Goal: Information Seeking & Learning: Learn about a topic

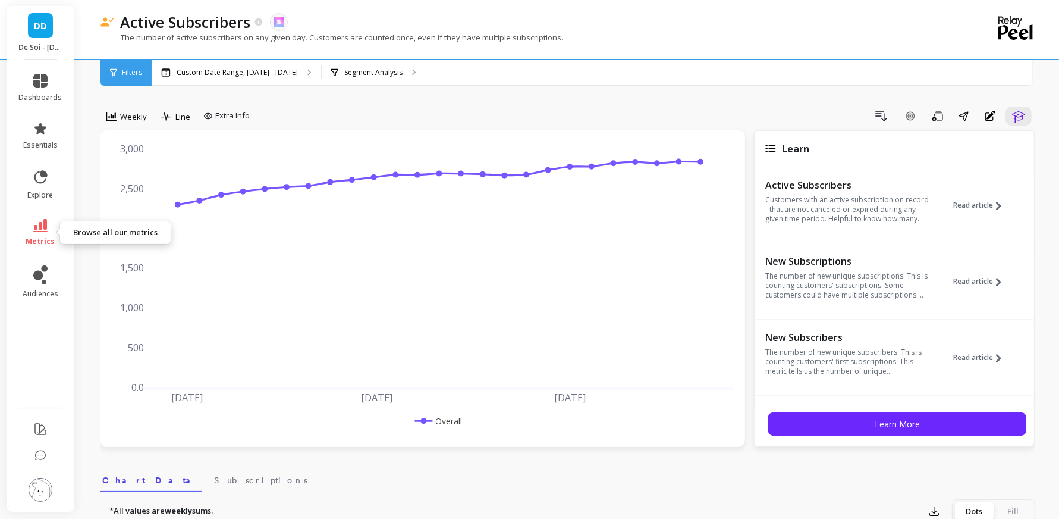
click at [42, 231] on icon at bounding box center [40, 225] width 14 height 13
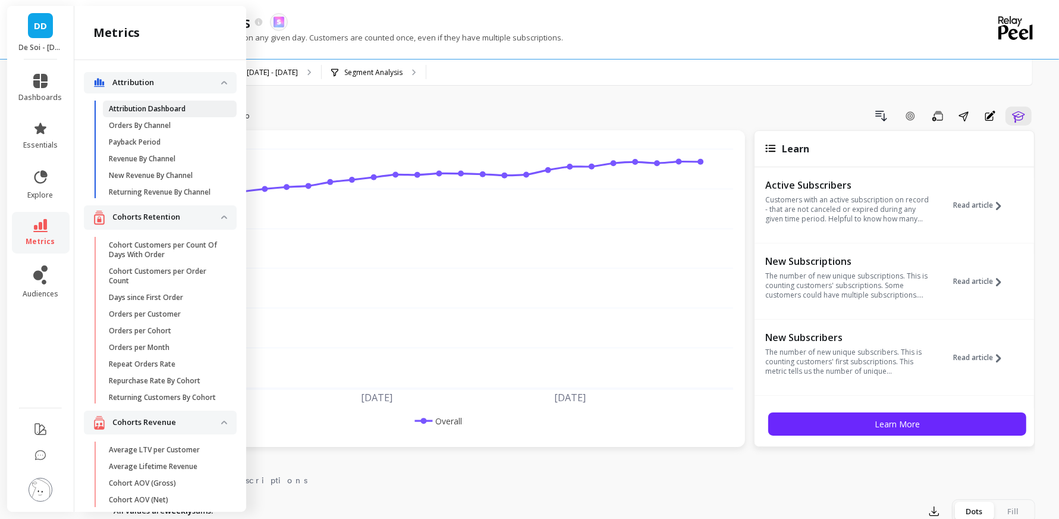
click at [147, 102] on link "Attribution Dashboard" at bounding box center [170, 109] width 134 height 17
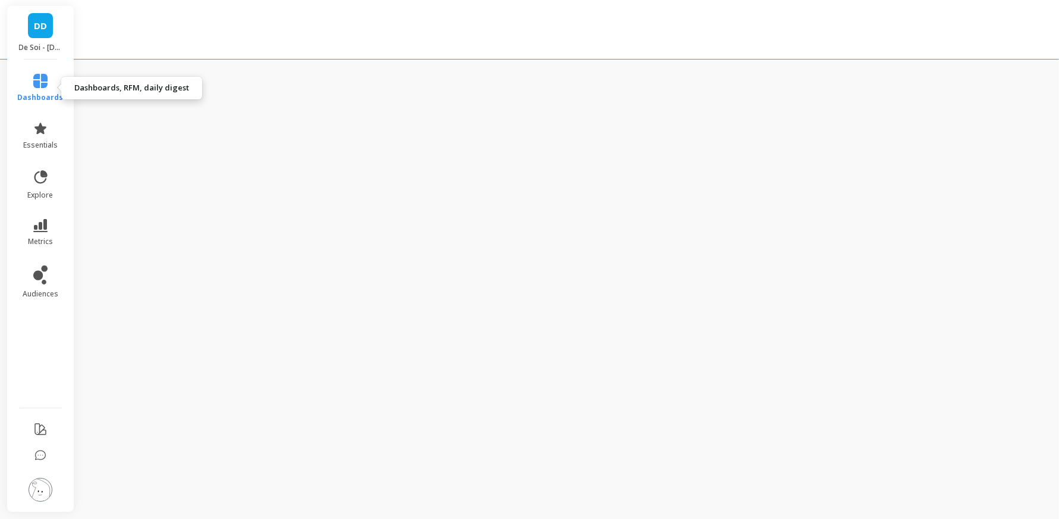
click at [46, 78] on icon at bounding box center [40, 81] width 14 height 14
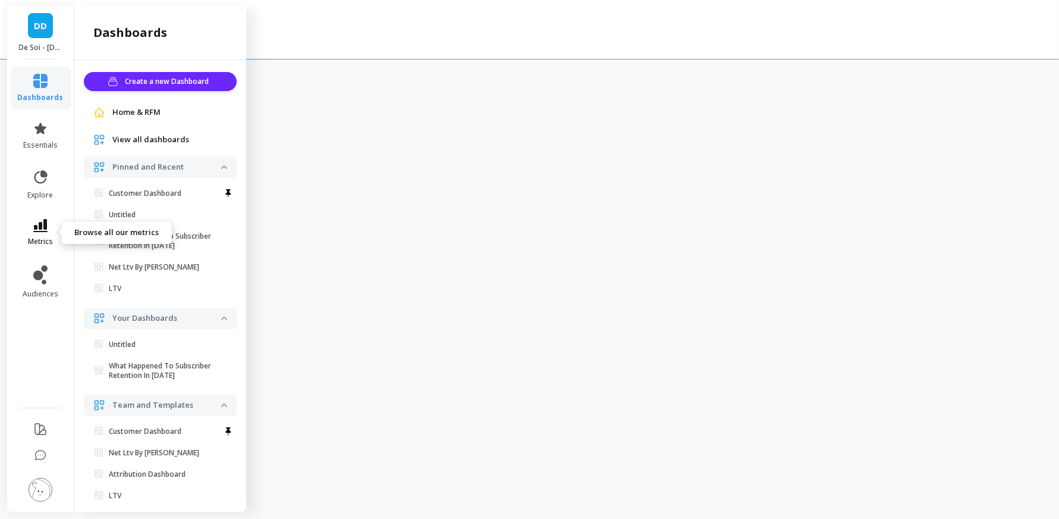
click at [38, 231] on icon at bounding box center [40, 225] width 14 height 13
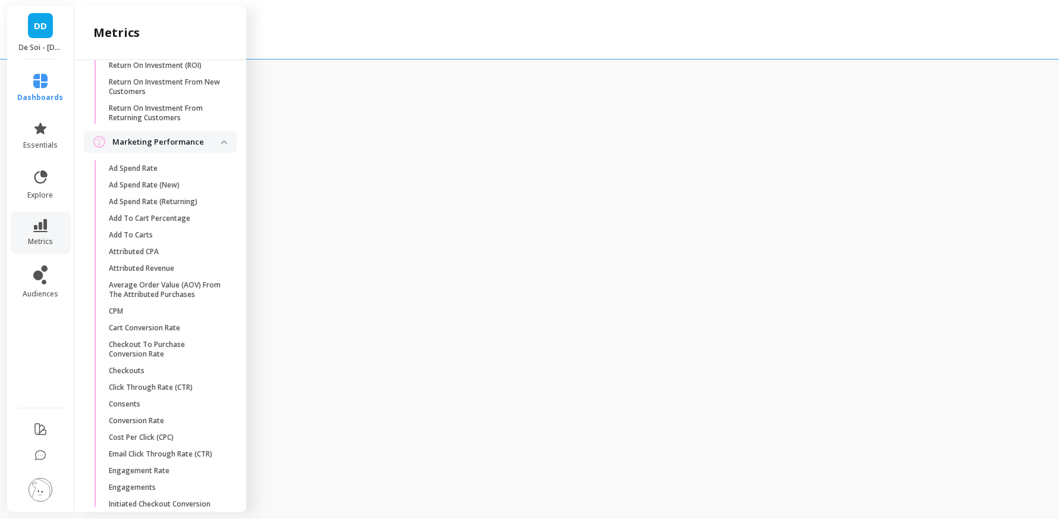
scroll to position [1339, 0]
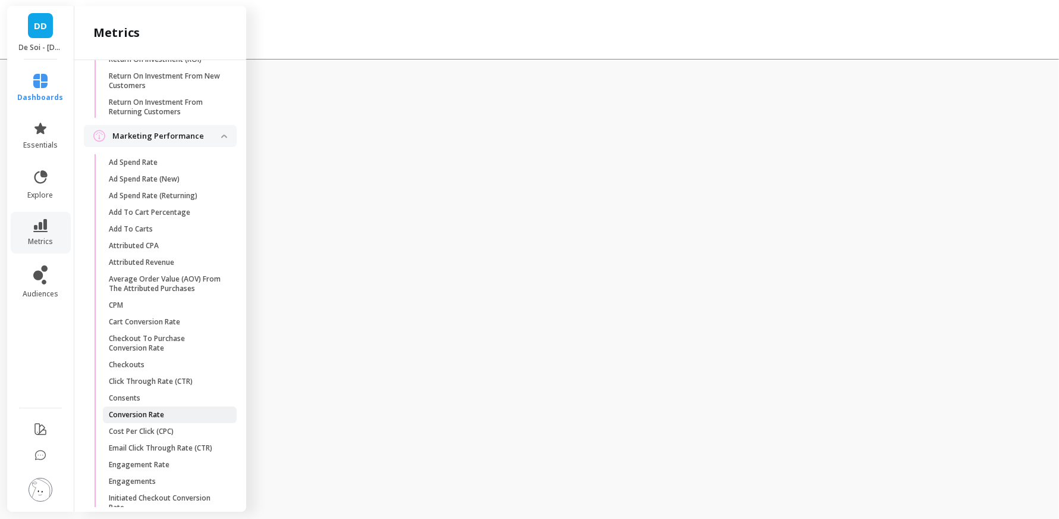
click at [152, 407] on link "Conversion Rate" at bounding box center [170, 414] width 134 height 17
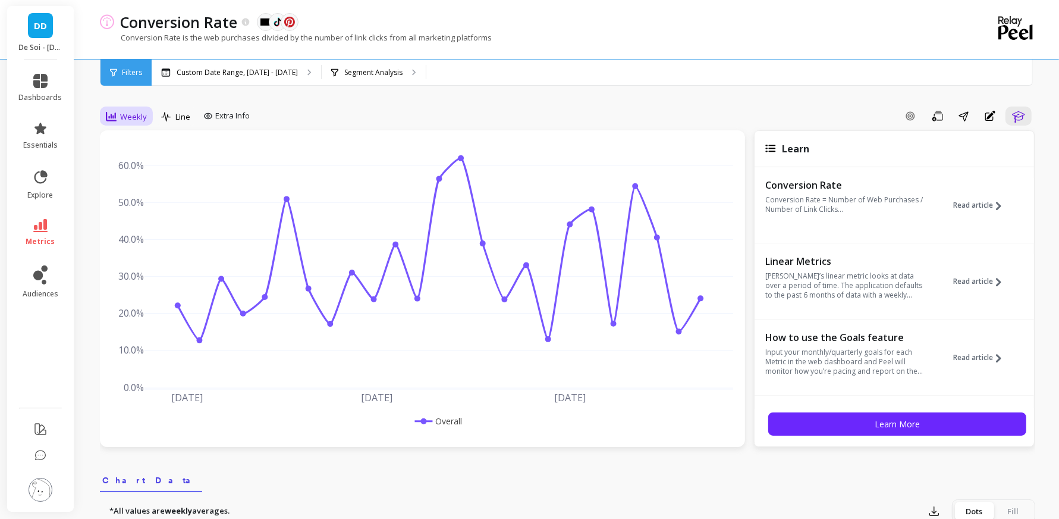
click at [106, 124] on div "Weekly" at bounding box center [126, 116] width 48 height 20
click at [125, 215] on div "Monthly" at bounding box center [144, 211] width 68 height 11
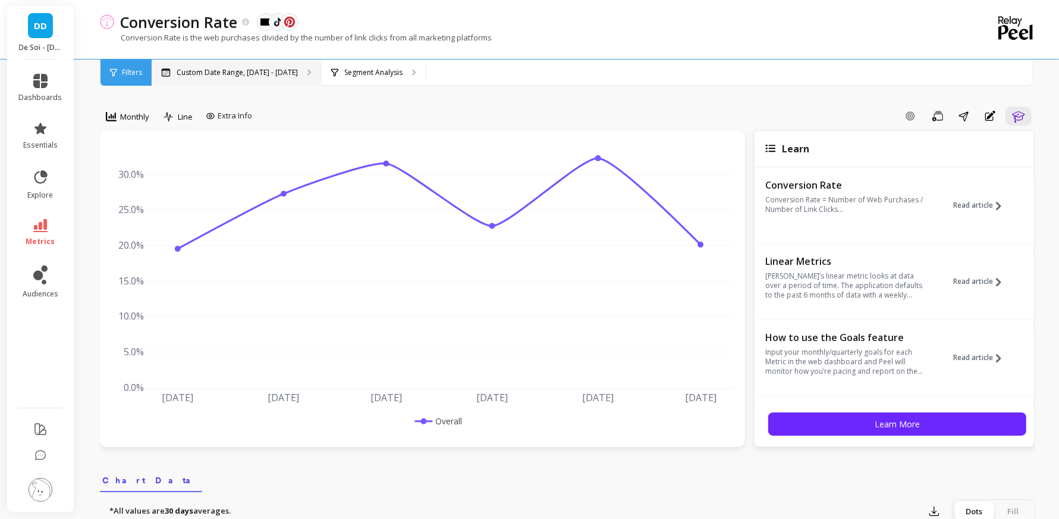
click at [209, 71] on p "Custom Date Range, [DATE] - [DATE]" at bounding box center [237, 73] width 121 height 10
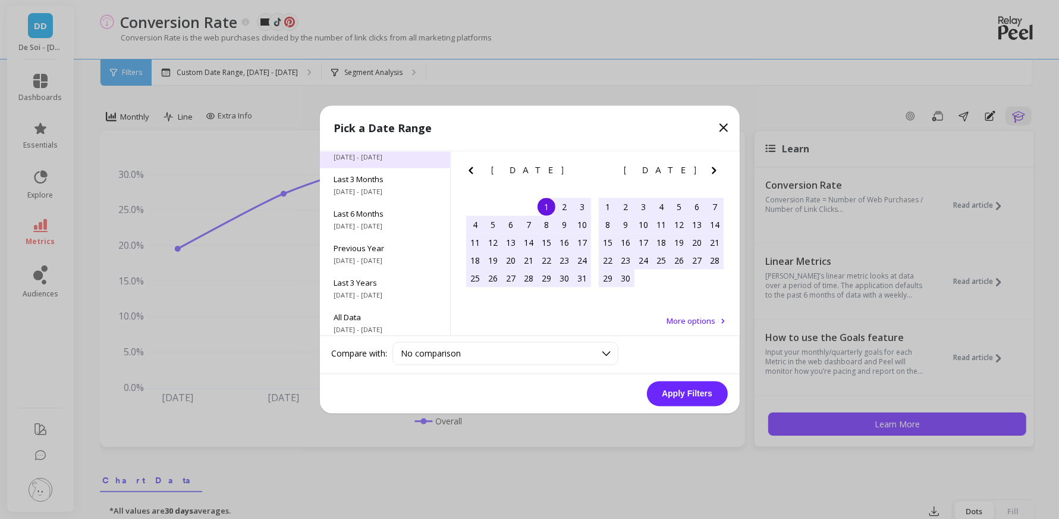
scroll to position [156, 0]
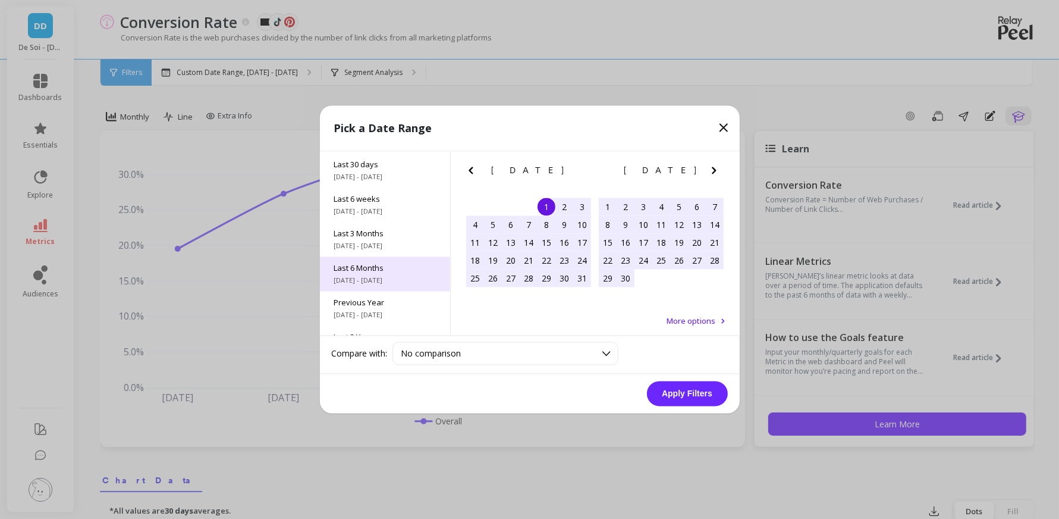
click at [376, 274] on div "Last 6 Months [DATE] - [DATE]" at bounding box center [385, 274] width 130 height 34
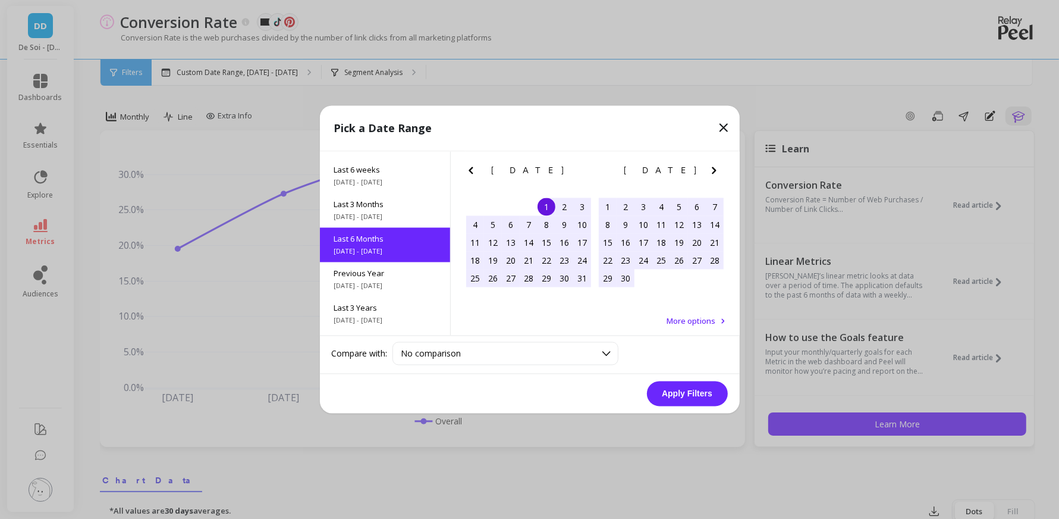
scroll to position [132, 0]
click at [701, 387] on button "Apply Filters" at bounding box center [687, 393] width 81 height 25
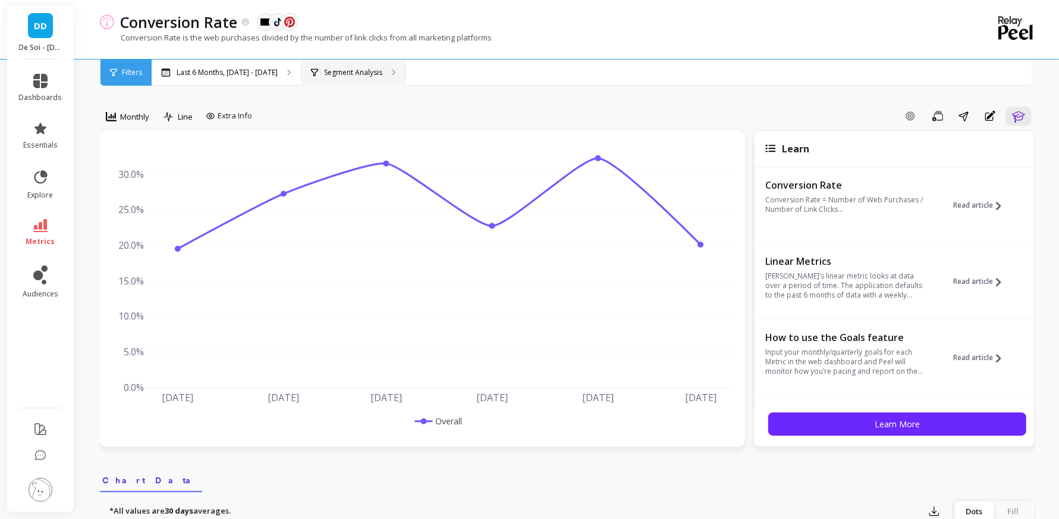
click at [363, 74] on p "Segment Analysis" at bounding box center [353, 73] width 58 height 10
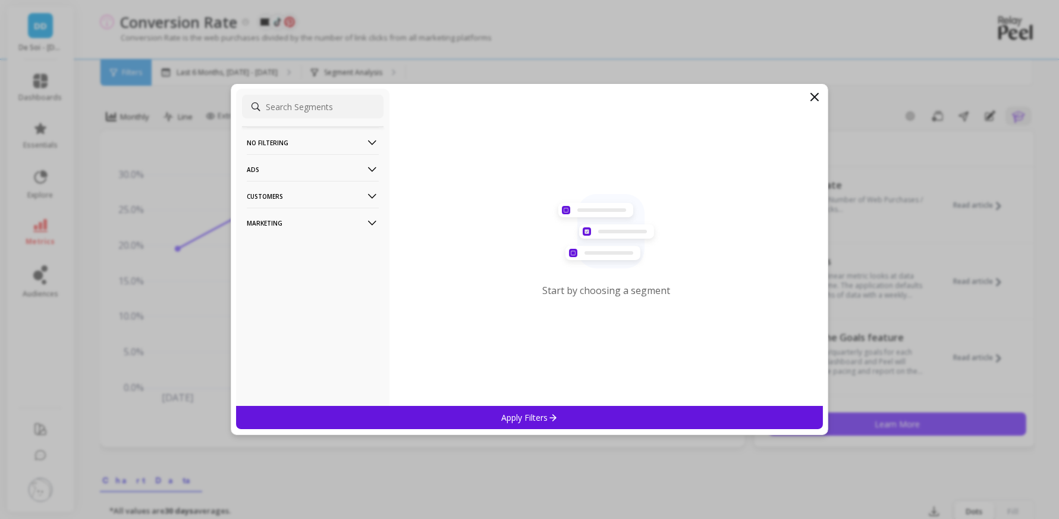
click at [350, 197] on p "Customers" at bounding box center [313, 196] width 132 height 30
click at [288, 218] on p "Data Source" at bounding box center [271, 218] width 45 height 11
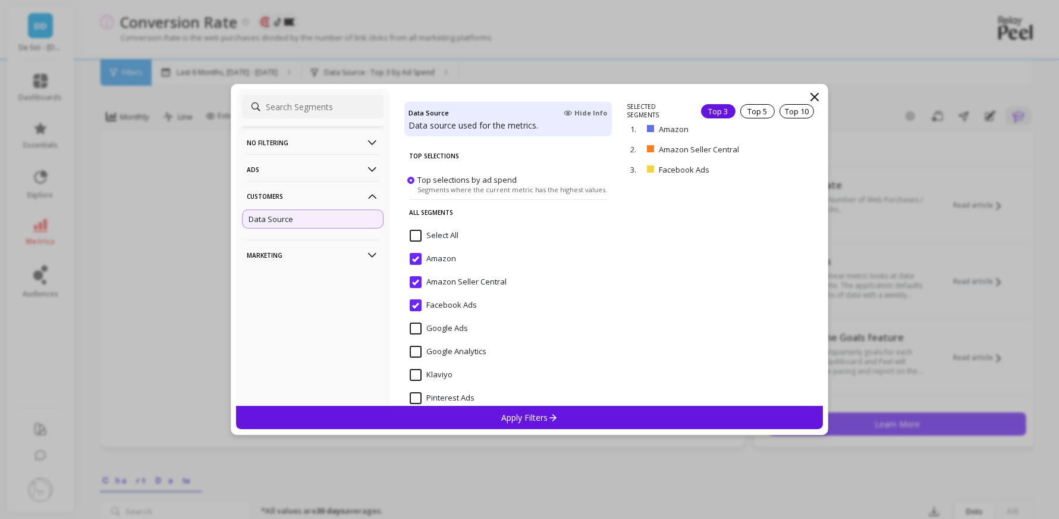
click at [442, 261] on input "Amazon" at bounding box center [433, 259] width 46 height 12
click at [441, 281] on input "Amazon Seller Central" at bounding box center [458, 282] width 97 height 12
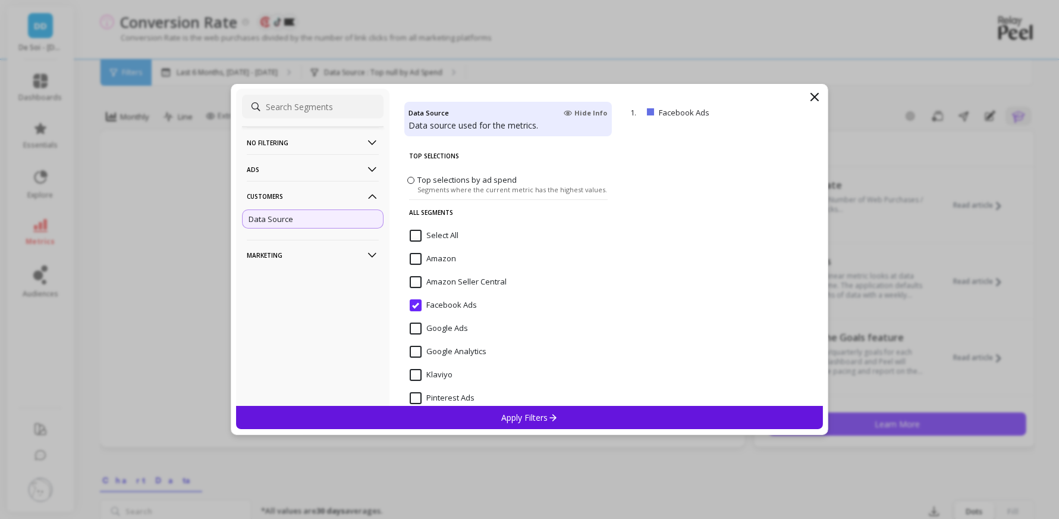
click at [441, 304] on input "Facebook Ads" at bounding box center [443, 305] width 67 height 12
click at [370, 145] on filtering-icon at bounding box center [372, 142] width 13 height 13
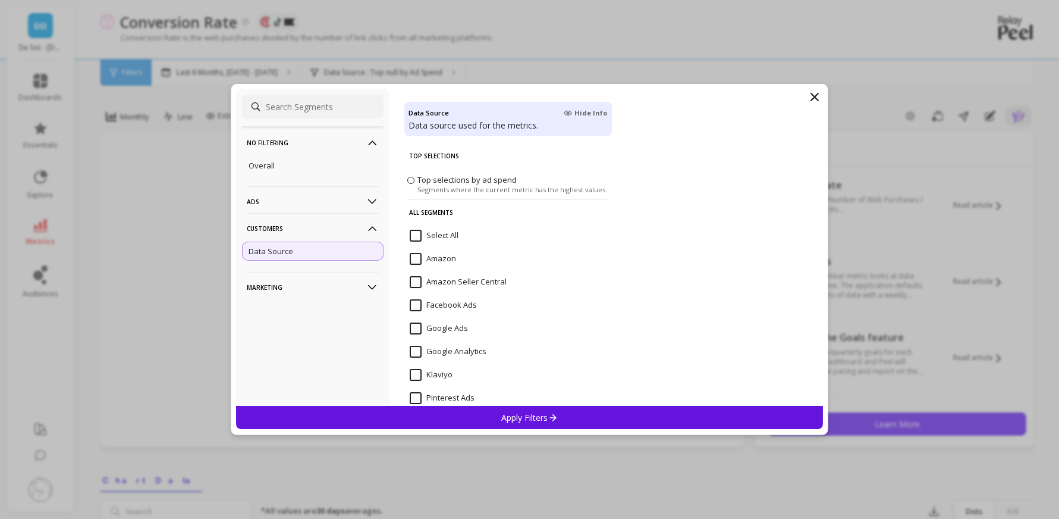
click at [370, 144] on filtering-icon at bounding box center [372, 142] width 13 height 13
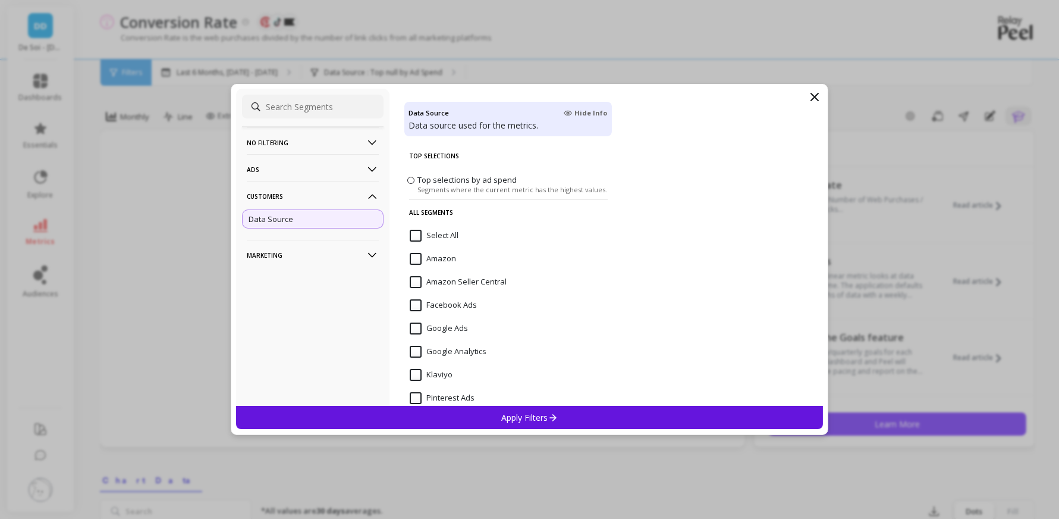
click at [368, 253] on icon at bounding box center [372, 255] width 8 height 5
click at [368, 250] on icon at bounding box center [372, 255] width 13 height 13
click at [416, 235] on input "Select All" at bounding box center [434, 236] width 49 height 12
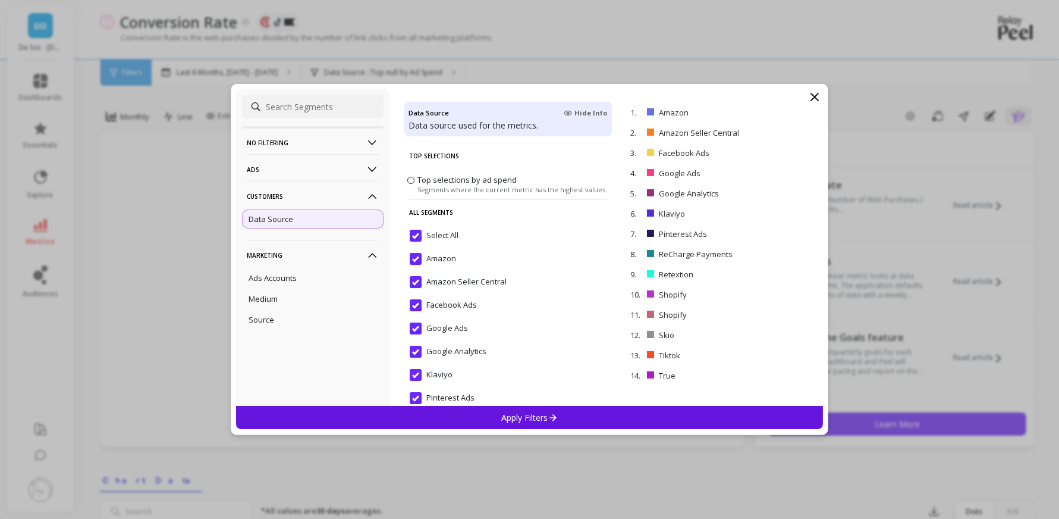
click at [413, 261] on input "Amazon" at bounding box center [433, 259] width 46 height 12
click at [412, 285] on input "Amazon Seller Central" at bounding box center [458, 282] width 97 height 12
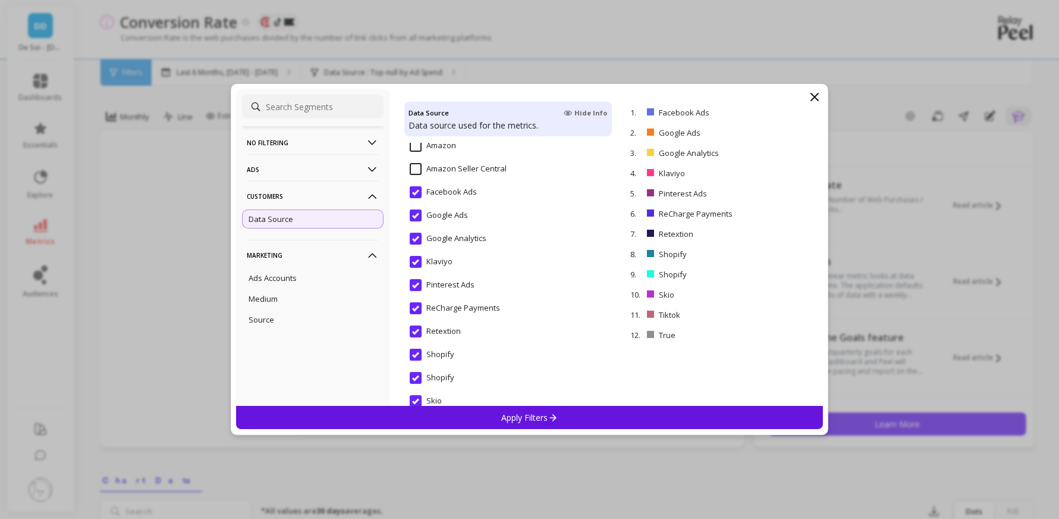
scroll to position [126, 0]
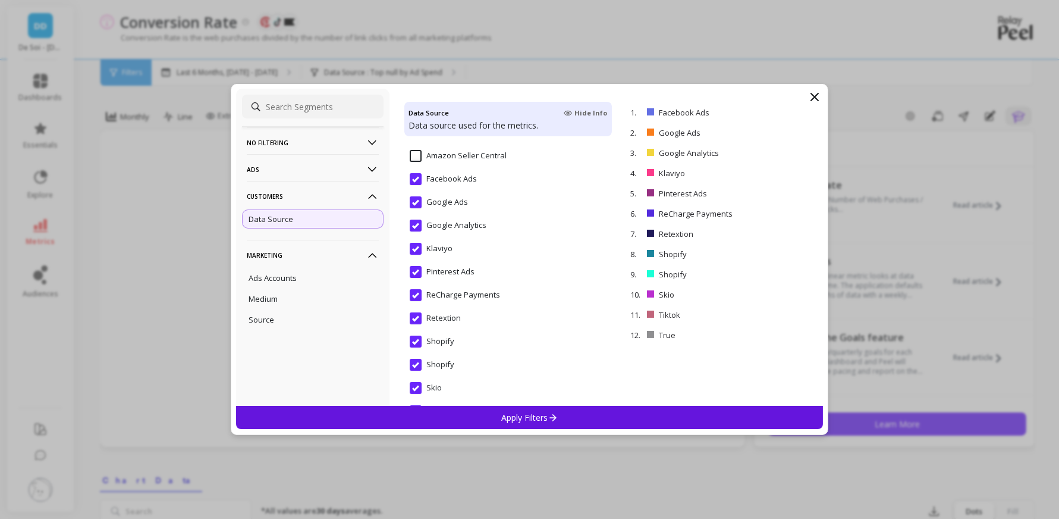
click at [417, 294] on input "ReCharge Payments" at bounding box center [455, 295] width 90 height 12
click at [416, 387] on input "Skio" at bounding box center [426, 388] width 32 height 12
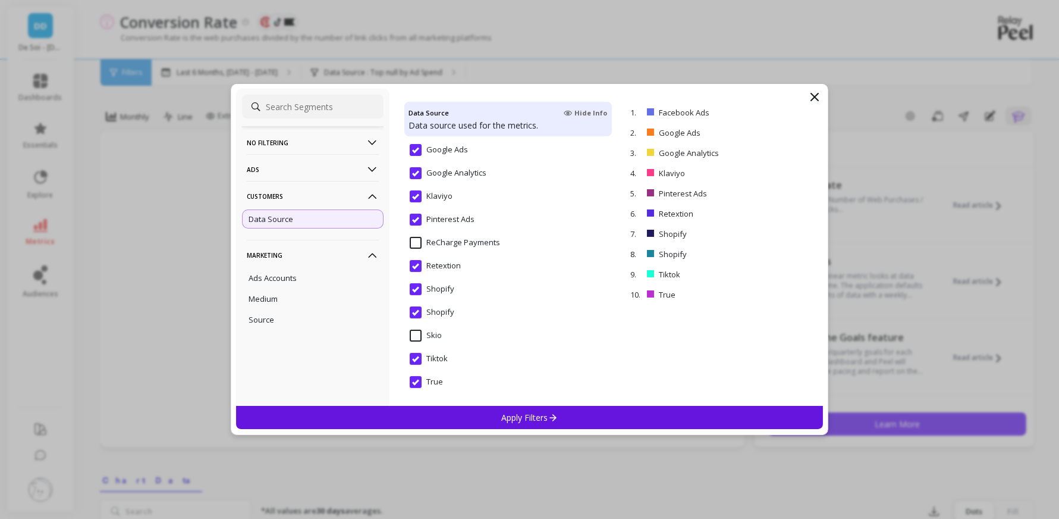
click at [417, 267] on input "Retextion" at bounding box center [435, 266] width 51 height 12
click at [505, 418] on p "Apply Filters" at bounding box center [529, 417] width 56 height 11
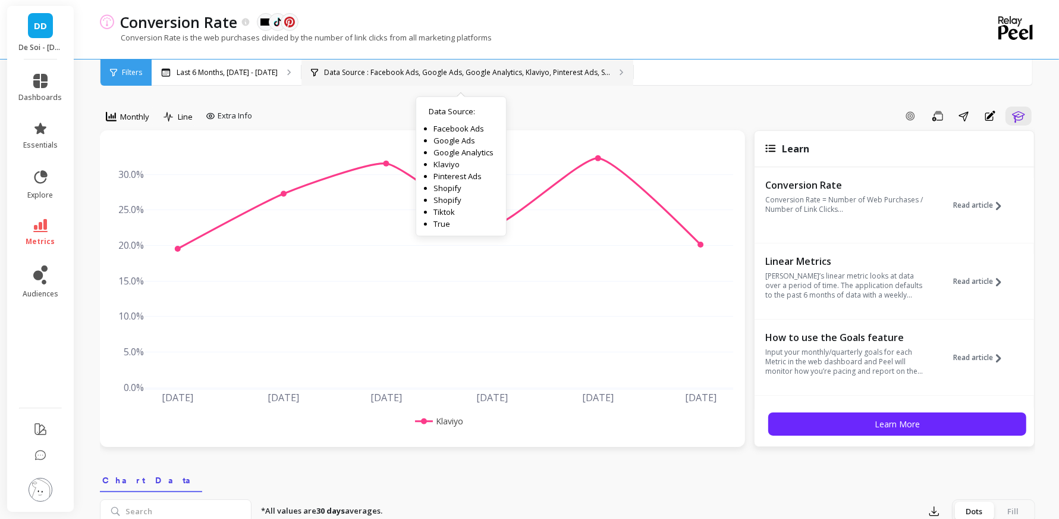
click at [541, 74] on p "Data Source : Facebook Ads, Google Ads, Google Analytics, Klaviyo, Pinterest Ad…" at bounding box center [467, 73] width 286 height 10
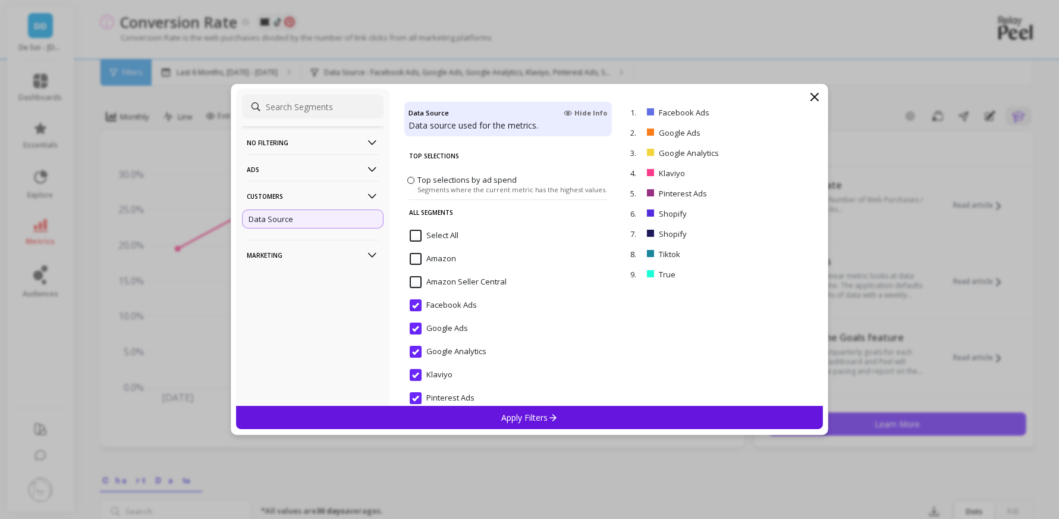
click at [366, 169] on icon at bounding box center [372, 169] width 13 height 13
click at [370, 141] on filtering-icon at bounding box center [372, 142] width 13 height 13
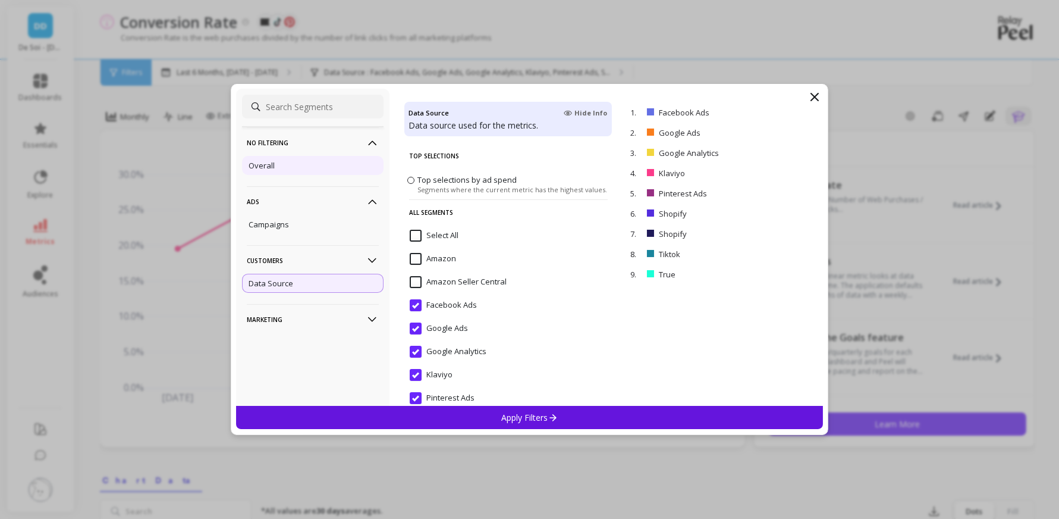
click at [273, 161] on p "Overall" at bounding box center [262, 165] width 26 height 11
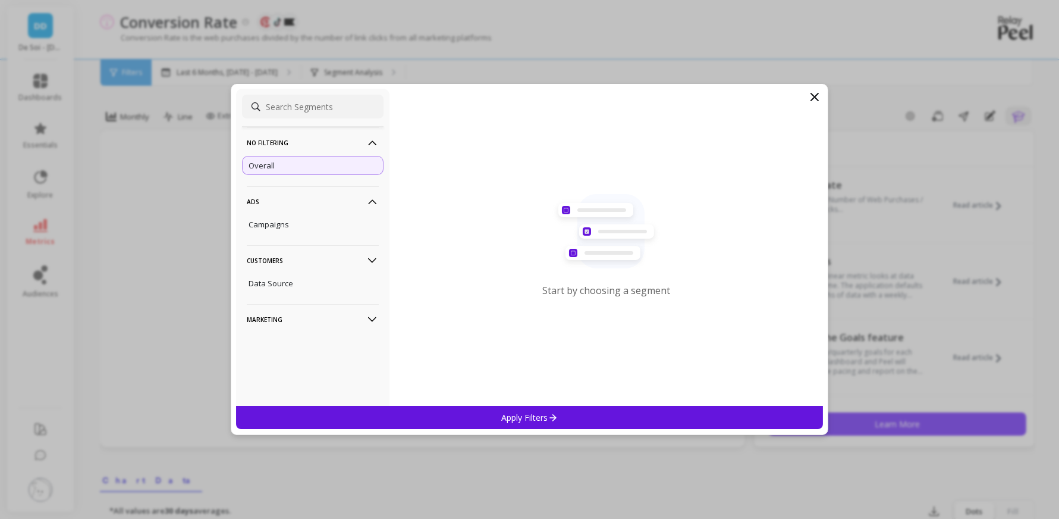
click at [819, 94] on icon at bounding box center [815, 97] width 14 height 14
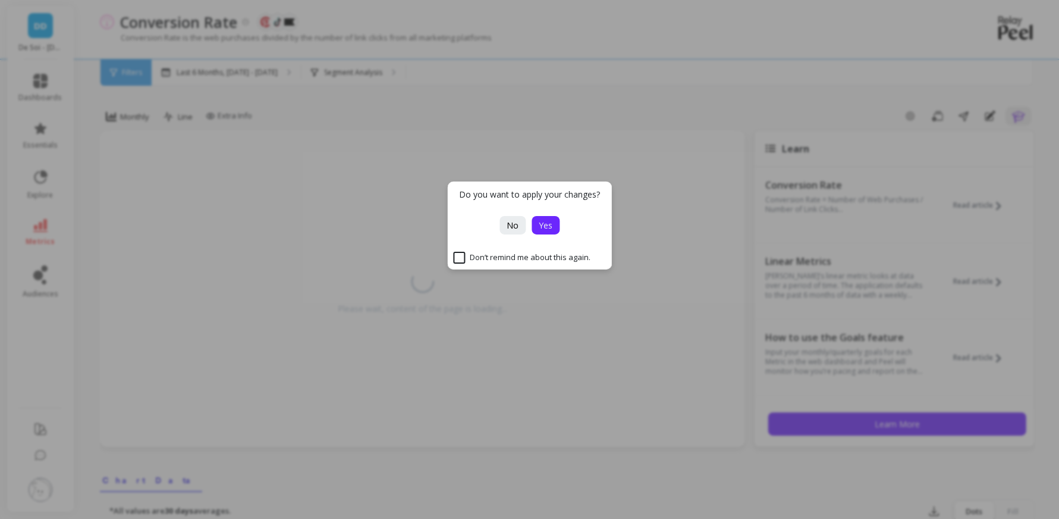
click at [550, 222] on span "Yes" at bounding box center [546, 224] width 14 height 11
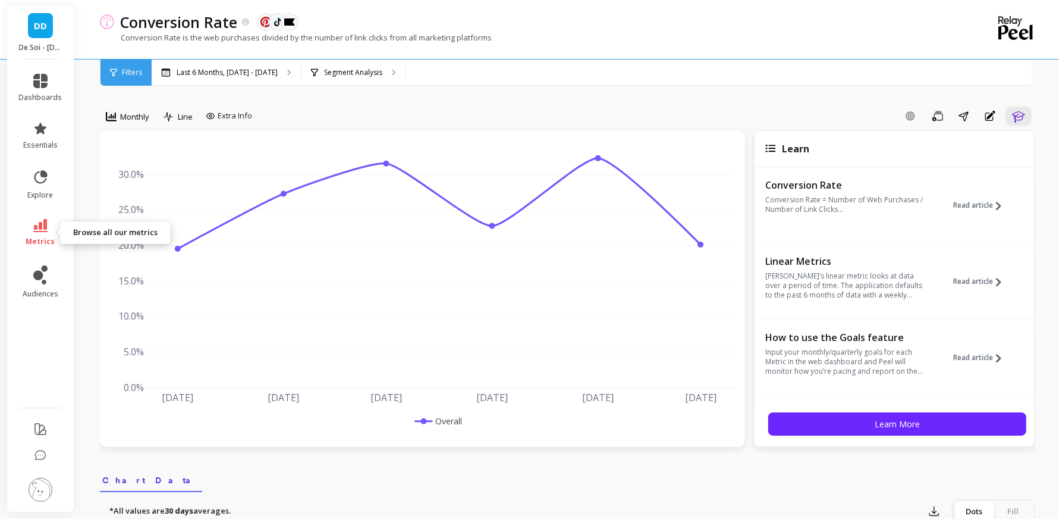
click at [43, 233] on link "metrics" at bounding box center [40, 232] width 43 height 27
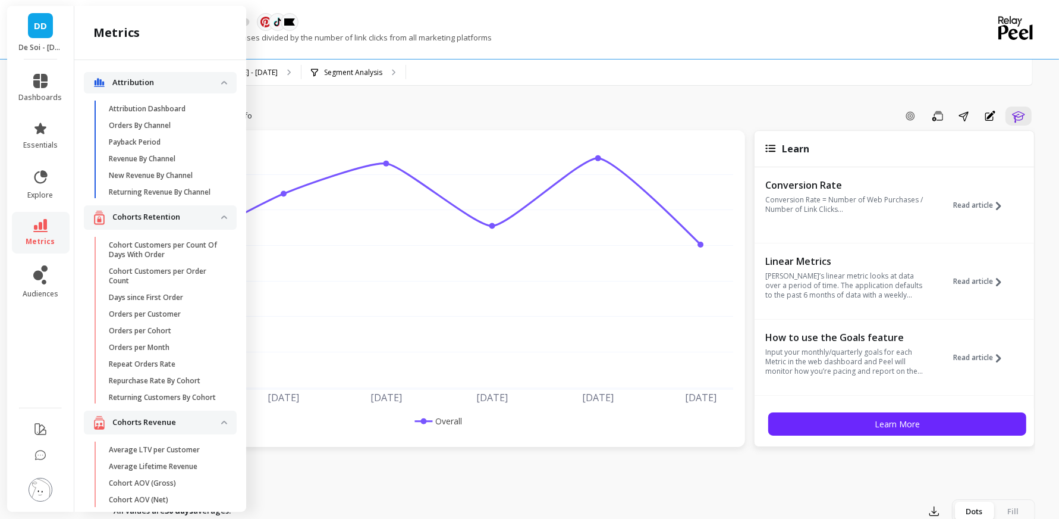
scroll to position [1329, 0]
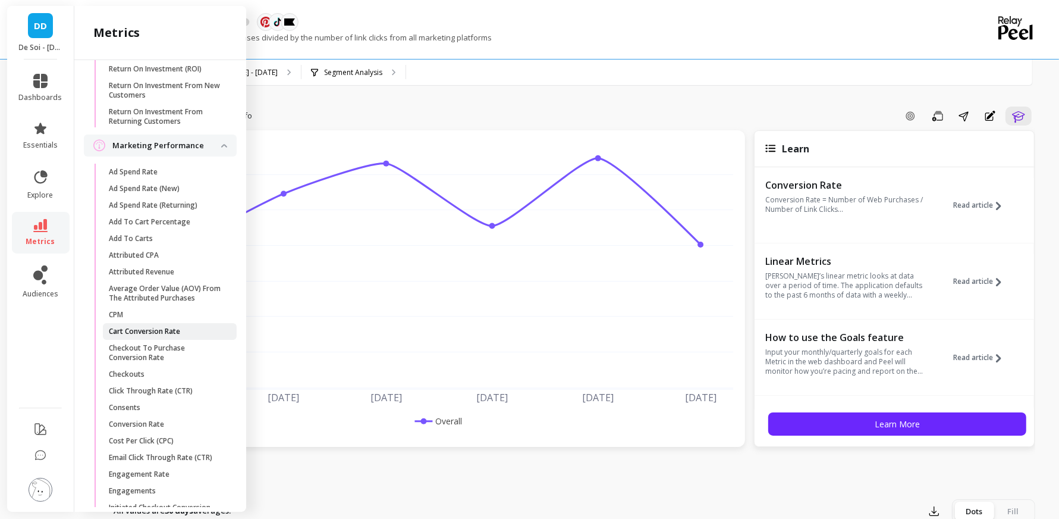
click at [156, 332] on p "Cart Conversion Rate" at bounding box center [144, 331] width 71 height 10
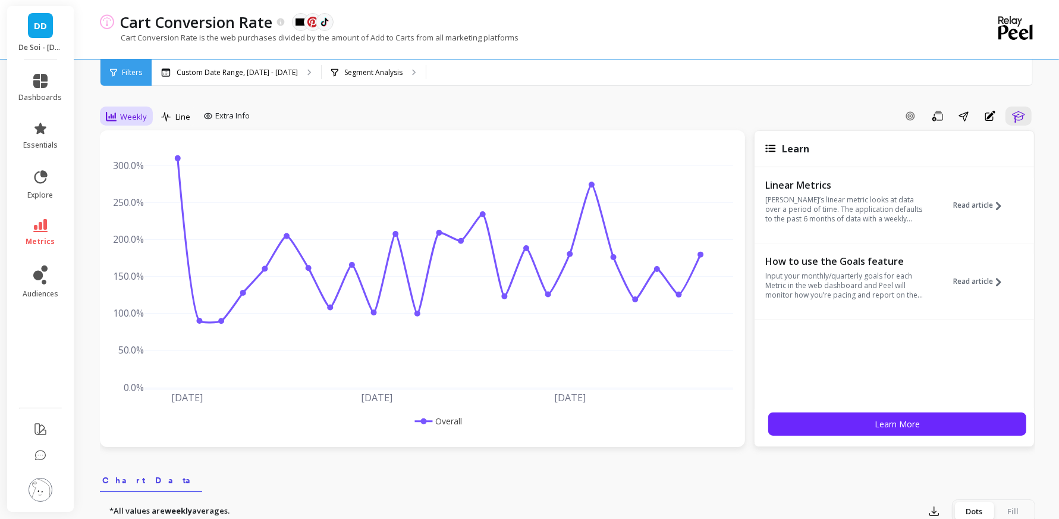
click at [124, 115] on span "Weekly" at bounding box center [133, 116] width 27 height 11
click at [137, 207] on div "Monthly" at bounding box center [144, 211] width 68 height 11
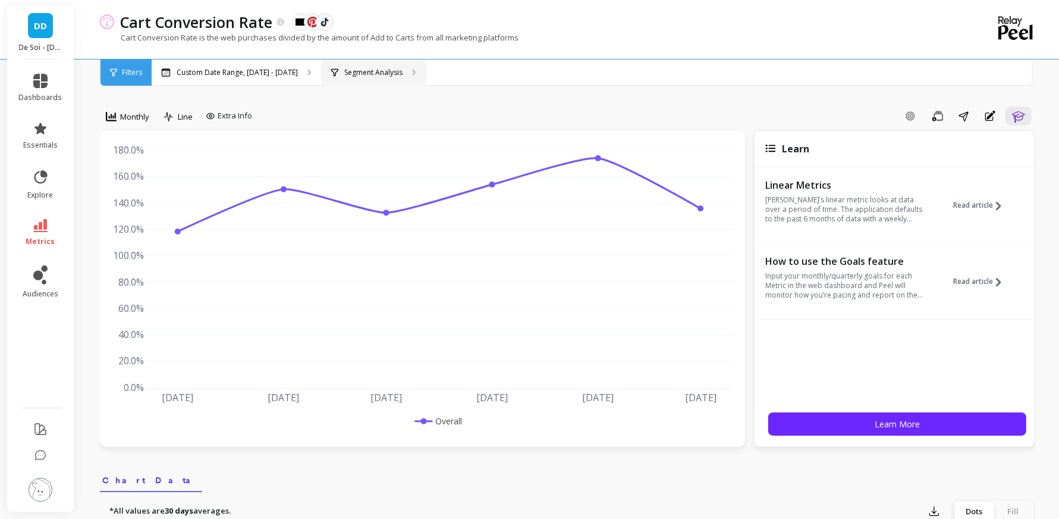
click at [358, 77] on p "Segment Analysis" at bounding box center [373, 73] width 58 height 10
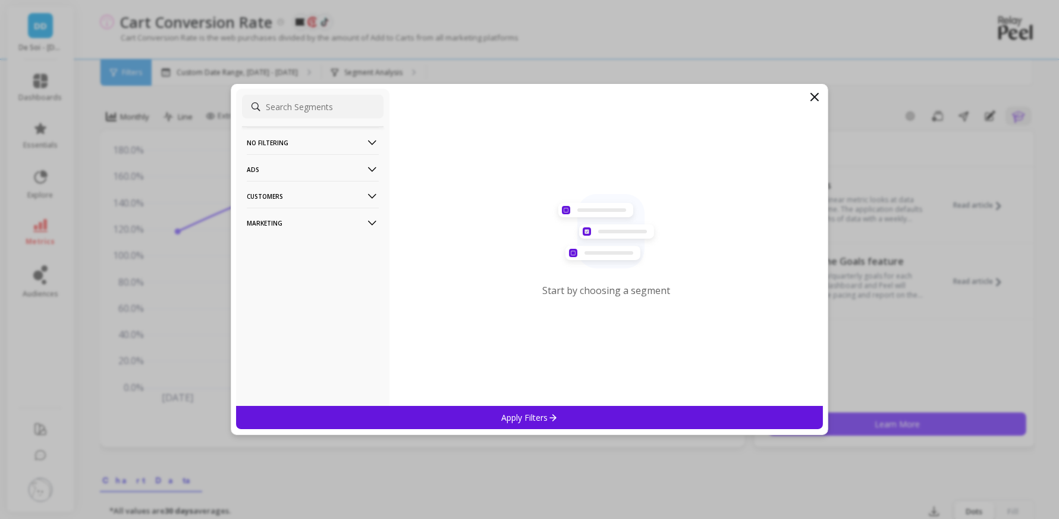
click at [373, 195] on icon at bounding box center [372, 196] width 8 height 5
click at [372, 254] on icon at bounding box center [372, 255] width 13 height 13
click at [268, 320] on p "Source" at bounding box center [262, 319] width 26 height 11
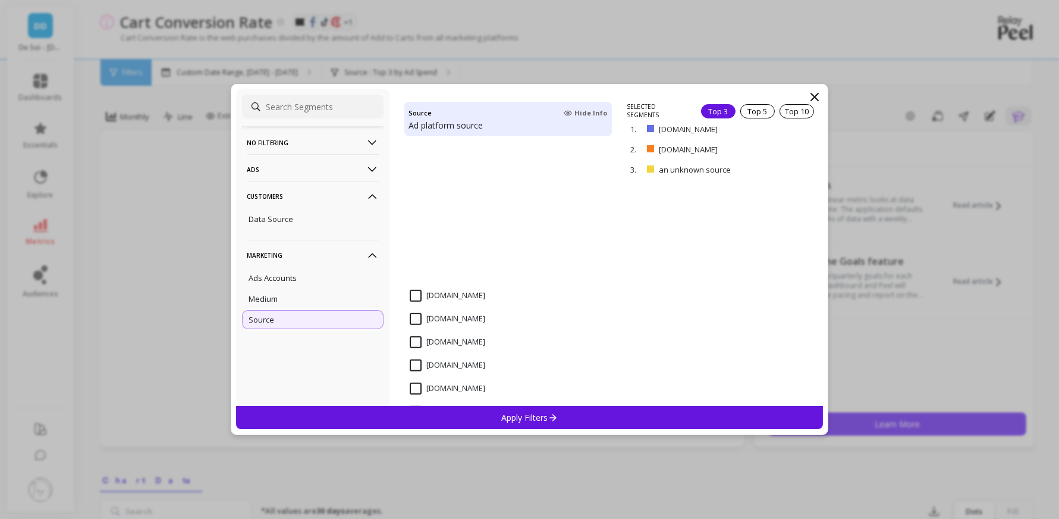
scroll to position [601, 0]
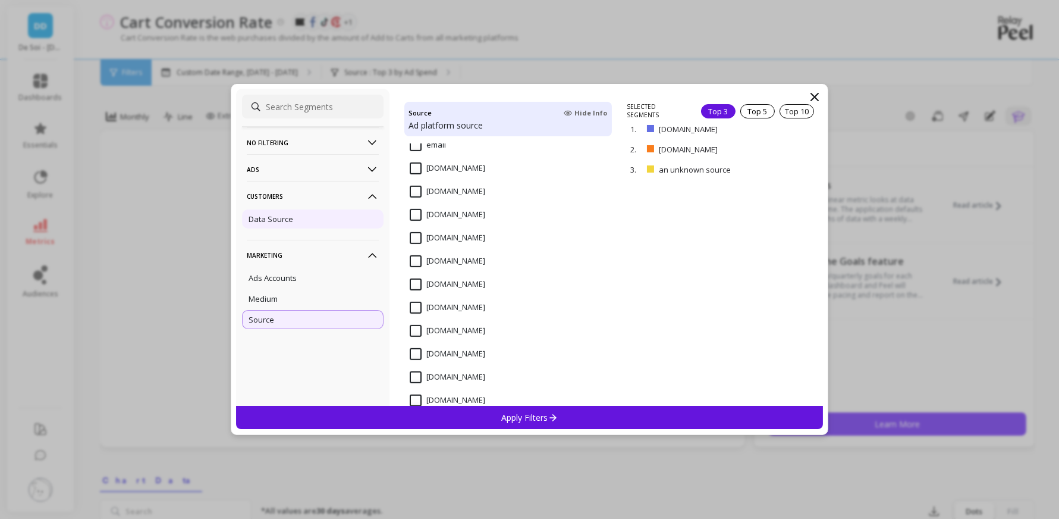
click at [312, 224] on div "Data Source" at bounding box center [313, 218] width 142 height 19
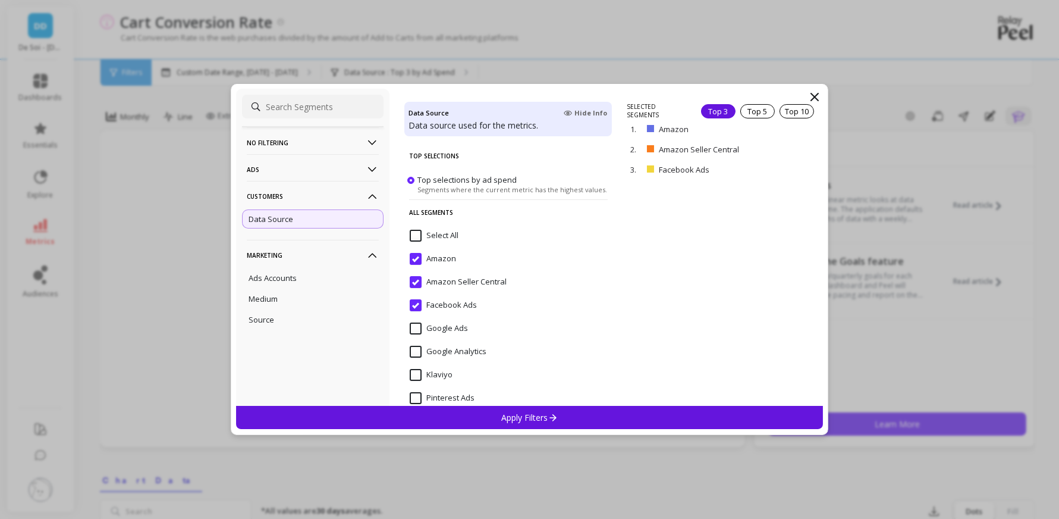
click at [816, 95] on icon at bounding box center [814, 96] width 7 height 7
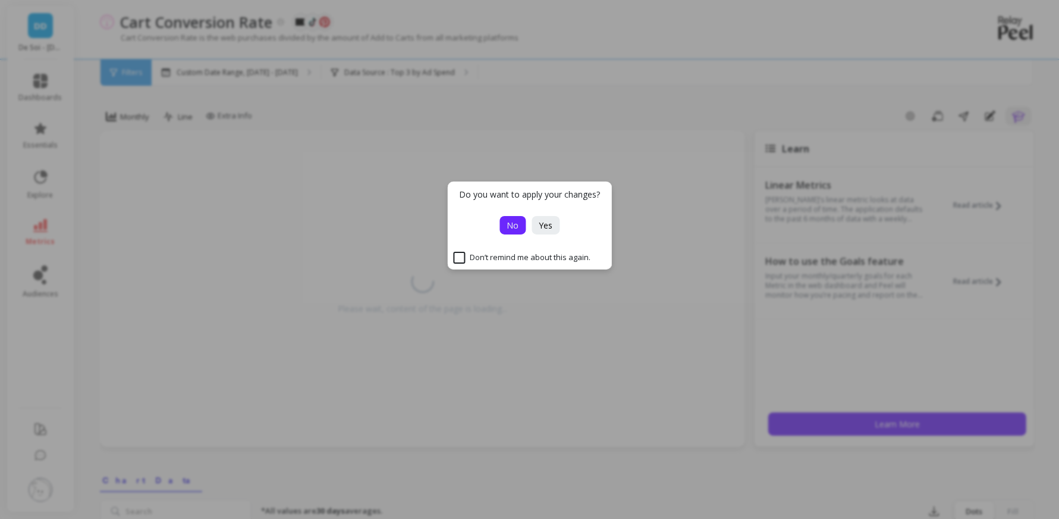
click at [515, 225] on span "No" at bounding box center [513, 224] width 12 height 11
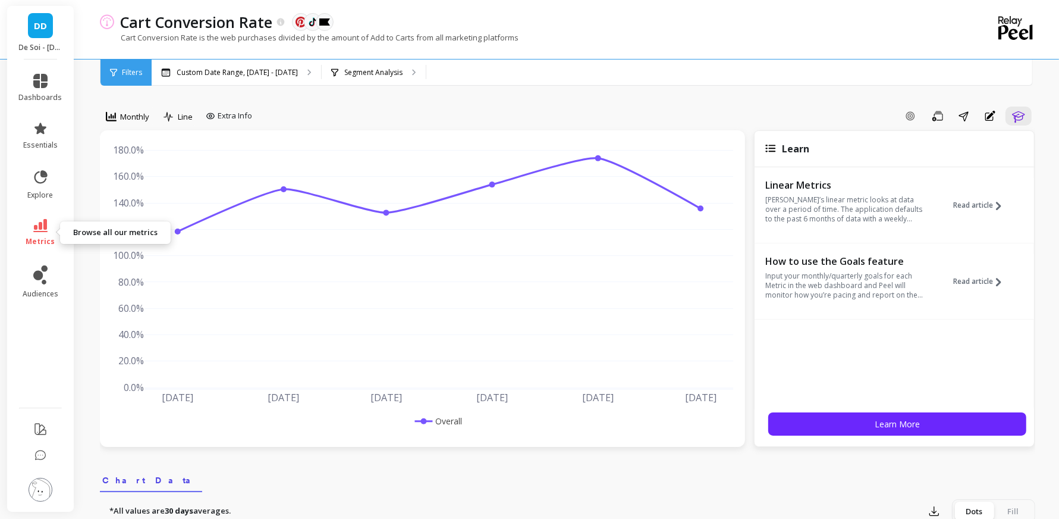
click at [39, 232] on link "metrics" at bounding box center [40, 232] width 43 height 27
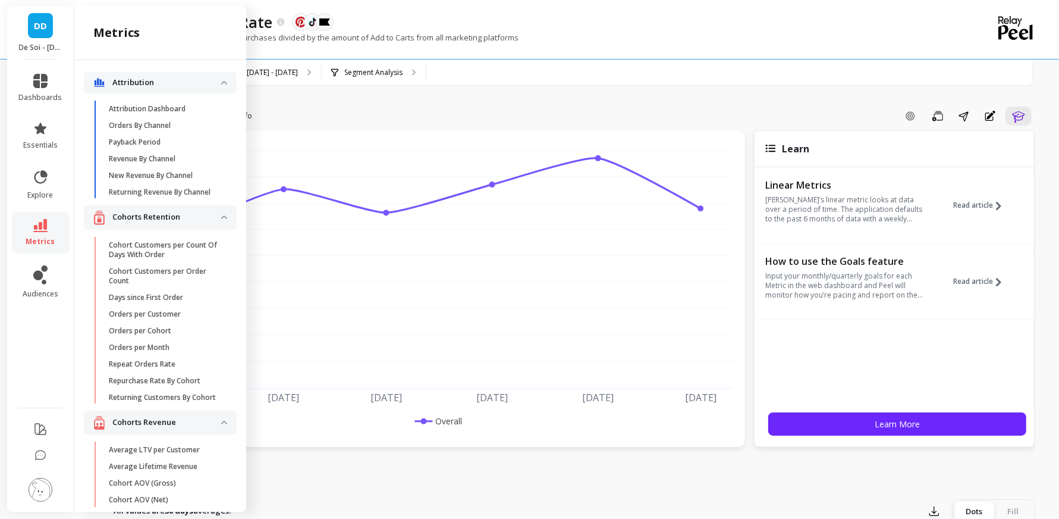
scroll to position [1329, 0]
